Goal: Find contact information: Find contact information

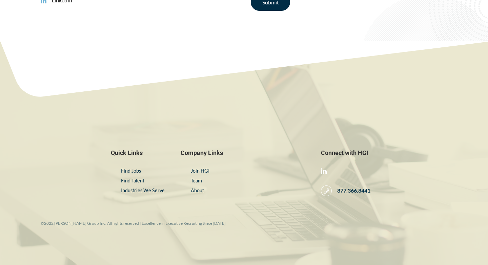
scroll to position [1154, 0]
click at [198, 191] on link "About" at bounding box center [197, 191] width 13 height 6
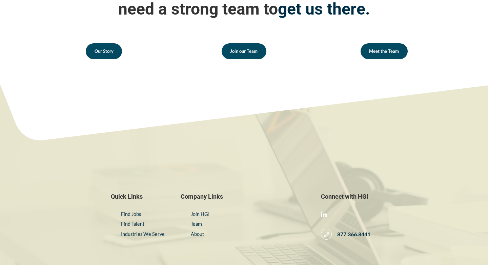
scroll to position [1050, 0]
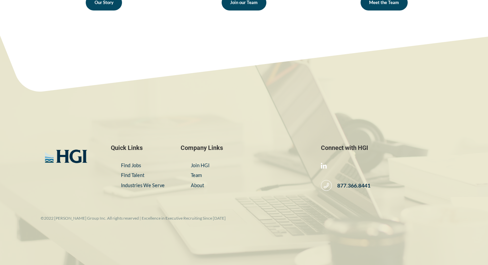
click at [337, 165] on div "Connect with HGI 877.366.8441" at bounding box center [384, 167] width 126 height 47
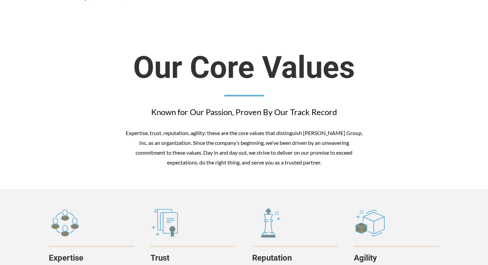
scroll to position [0, 0]
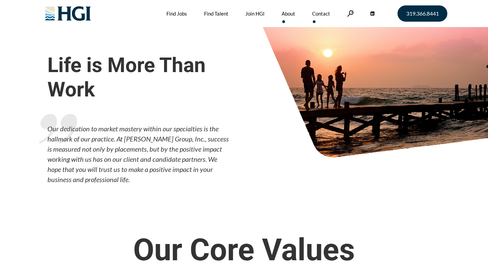
click at [320, 13] on link "Contact" at bounding box center [321, 13] width 18 height 27
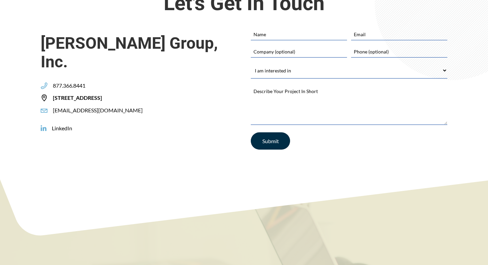
scroll to position [213, 0]
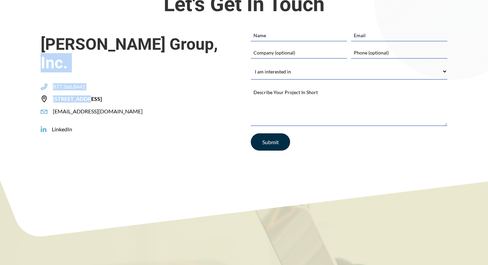
drag, startPoint x: 200, startPoint y: 81, endPoint x: 105, endPoint y: 82, distance: 95.6
click at [100, 82] on div "[PERSON_NAME] Group, Inc. 877.366.8441 [STREET_ADDRESS] [EMAIL_ADDRESS][DOMAIN_…" at bounding box center [139, 72] width 197 height 86
click at [221, 131] on div "Harrison Group, Inc. 877.366.8441 305 2ND STREET SE, SUITE 400, CEDAR RAPIDS, I…" at bounding box center [139, 93] width 210 height 129
drag, startPoint x: 198, startPoint y: 79, endPoint x: 52, endPoint y: 83, distance: 145.4
click at [52, 96] on div "305 2ND STREET SE, SUITE 400, CEDAR RAPIDS, IA 52401" at bounding box center [74, 99] width 67 height 7
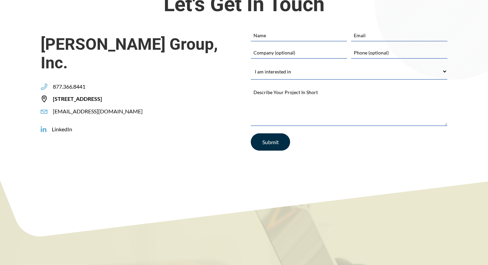
copy span "305 2ND STREET SE, SUITE 400, CEDAR RAPIDS, IA 52401"
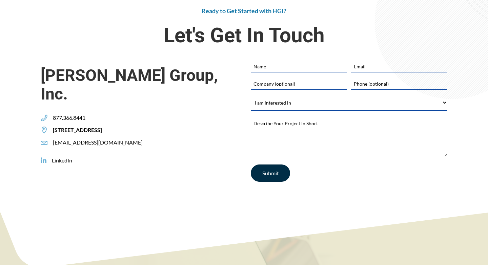
scroll to position [179, 0]
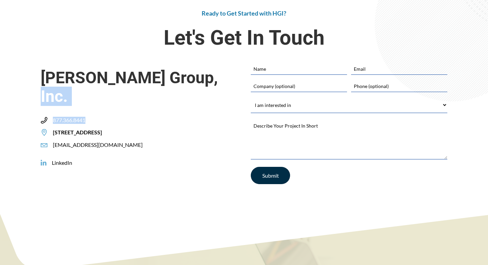
drag, startPoint x: 97, startPoint y: 100, endPoint x: 87, endPoint y: 102, distance: 10.0
click at [88, 102] on div "Harrison Group, Inc. 877.366.8441 305 2ND STREET SE, SUITE 400, CEDAR RAPIDS, I…" at bounding box center [139, 106] width 197 height 86
copy div "877.366.8441"
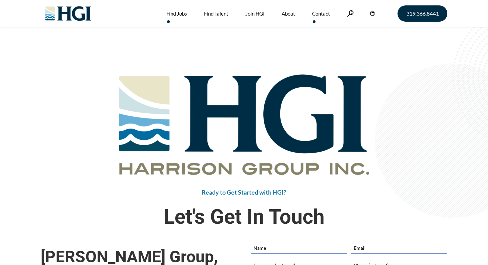
click at [181, 14] on link "Find Jobs" at bounding box center [176, 13] width 21 height 27
